Goal: Find specific page/section: Find specific page/section

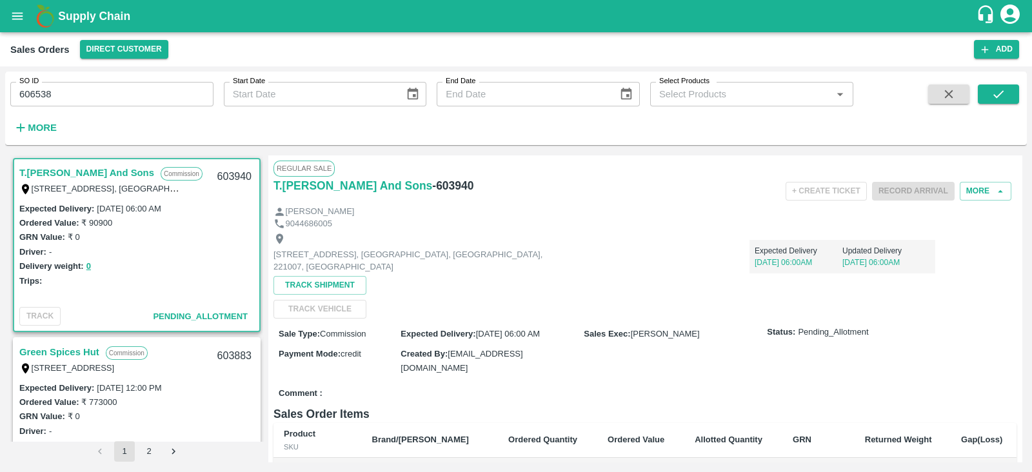
click at [1004, 17] on icon "account of current user" at bounding box center [1009, 14] width 19 height 19
click at [969, 66] on li "Logout" at bounding box center [995, 68] width 99 height 22
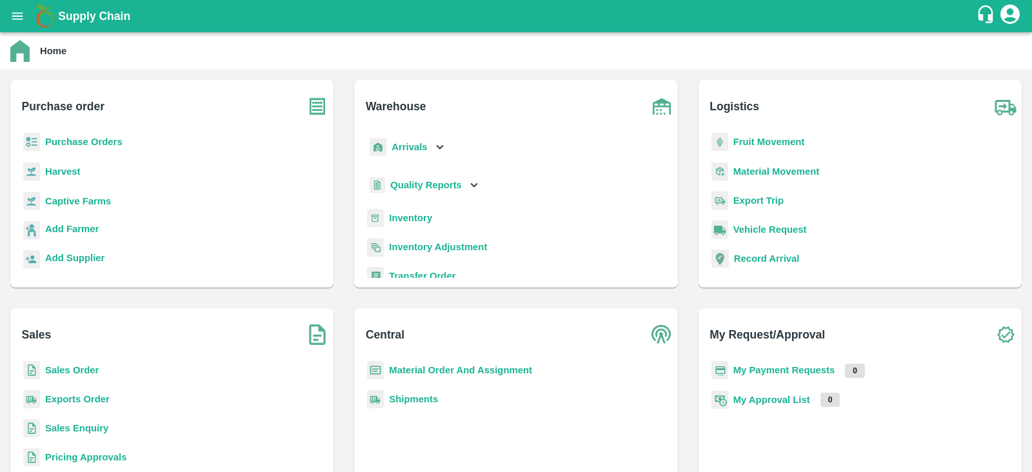
click at [77, 370] on b "Sales Order" at bounding box center [72, 370] width 54 height 10
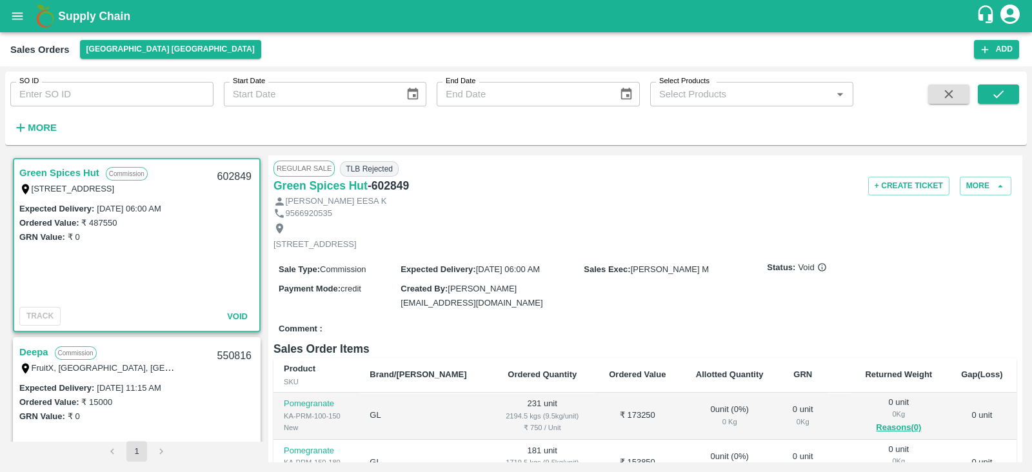
click at [37, 350] on link "Deepa" at bounding box center [33, 352] width 29 height 17
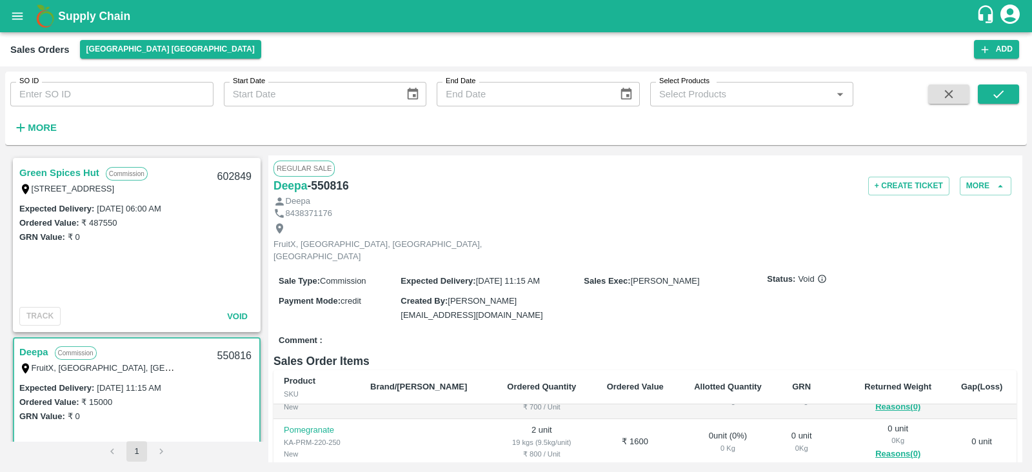
scroll to position [286, 0]
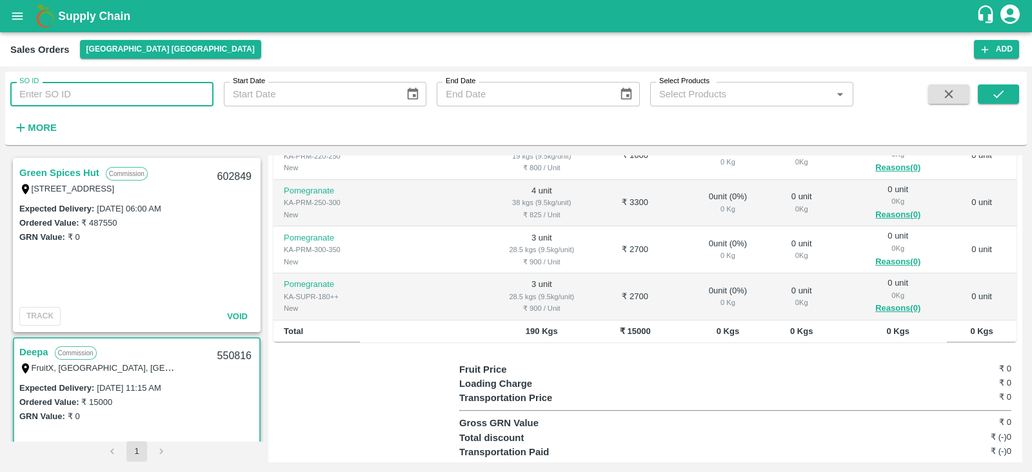
click at [136, 97] on input "SO ID" at bounding box center [111, 94] width 203 height 25
